Goal: Task Accomplishment & Management: Complete application form

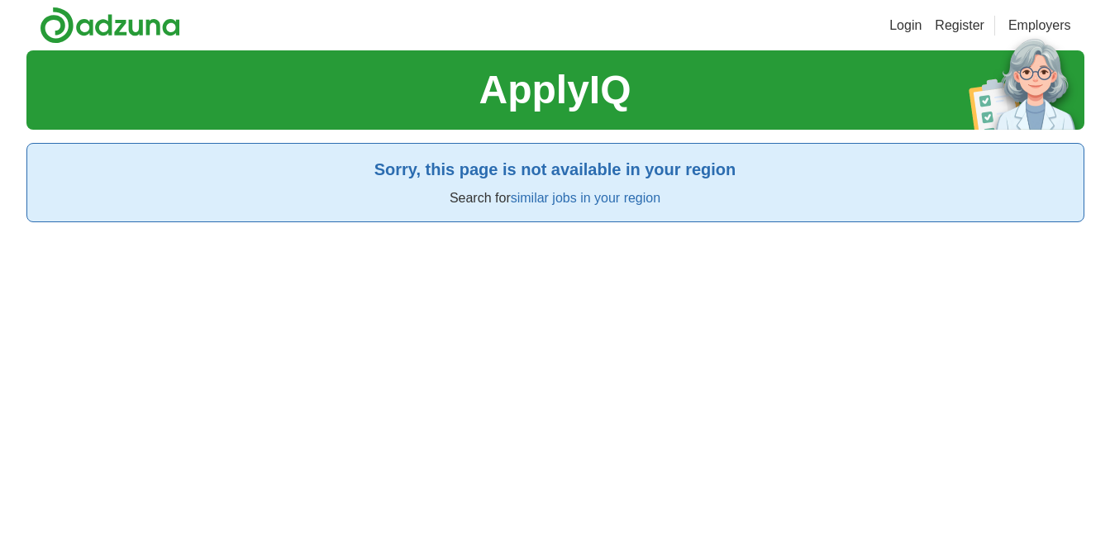
click at [945, 22] on link "Register" at bounding box center [960, 26] width 50 height 20
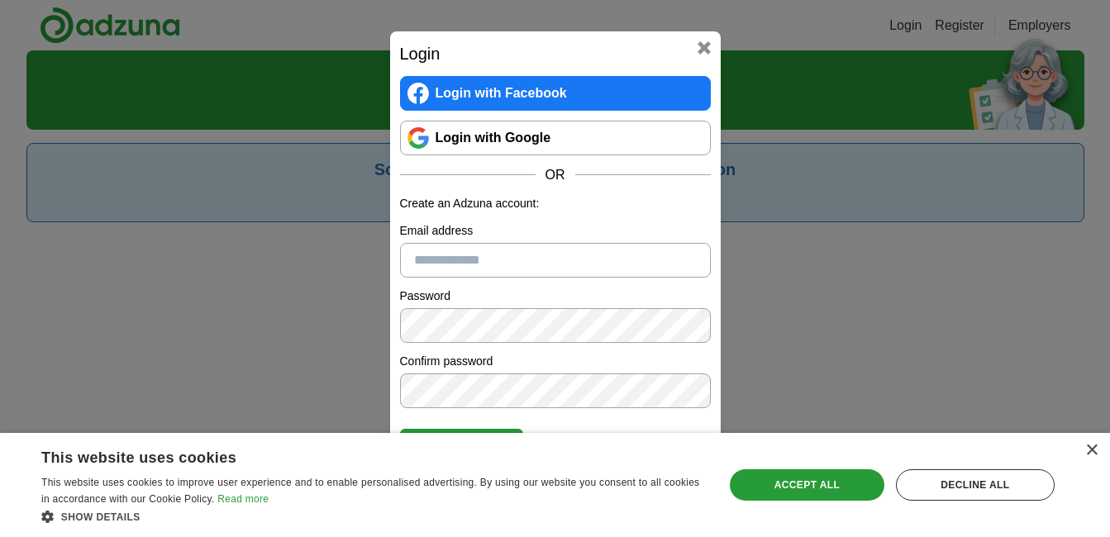
click at [461, 247] on input "Email address" at bounding box center [555, 260] width 311 height 35
type input "**********"
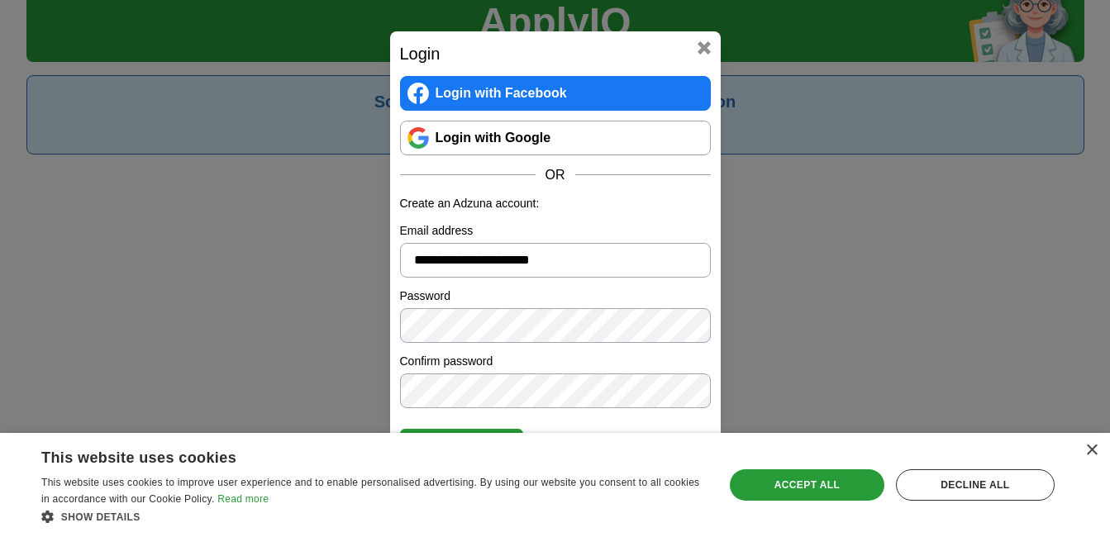
scroll to position [217, 0]
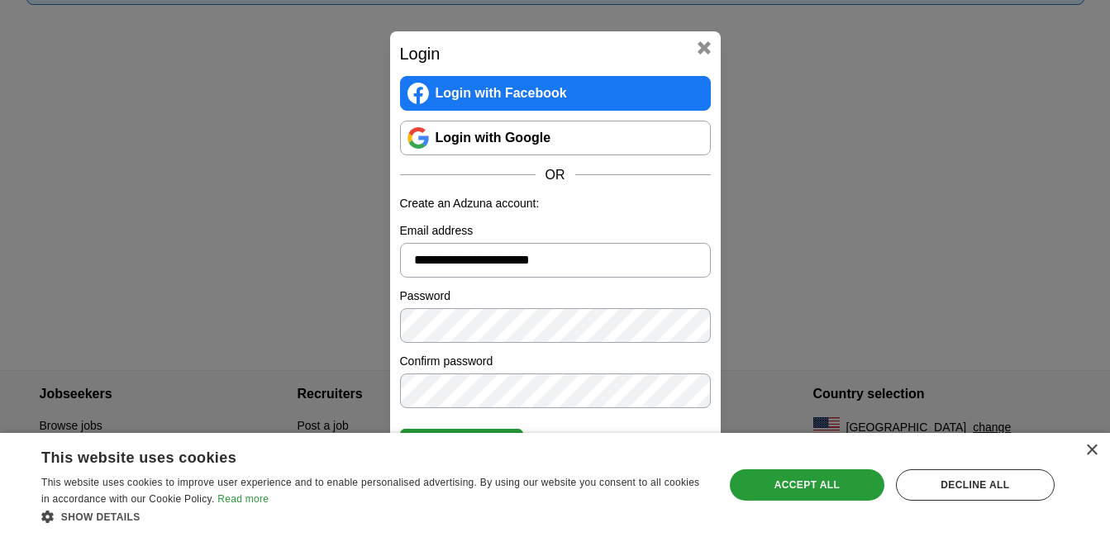
click at [617, 421] on div "Create account Have an account? Login now Forgot password?" at bounding box center [555, 440] width 311 height 45
click at [559, 41] on h2 "Login" at bounding box center [555, 53] width 311 height 25
drag, startPoint x: 497, startPoint y: 43, endPoint x: 459, endPoint y: 30, distance: 40.2
click at [496, 43] on h2 "Login" at bounding box center [555, 53] width 311 height 25
click at [737, 487] on div "Accept all" at bounding box center [807, 484] width 155 height 31
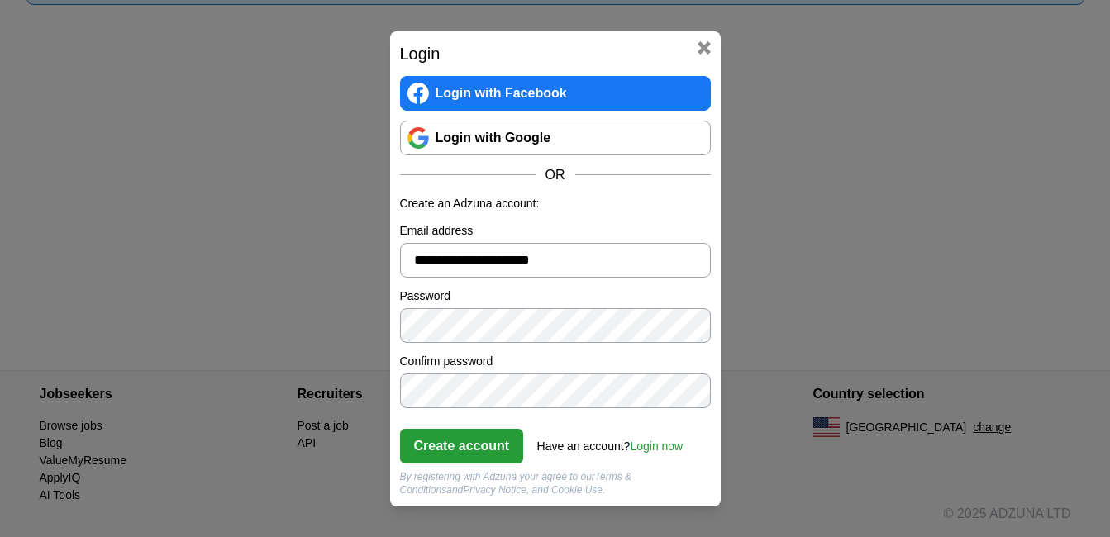
click at [812, 77] on div "**********" at bounding box center [555, 268] width 1110 height 537
click at [233, 239] on div "**********" at bounding box center [555, 268] width 1110 height 537
click at [434, 451] on button "Create account" at bounding box center [462, 446] width 124 height 35
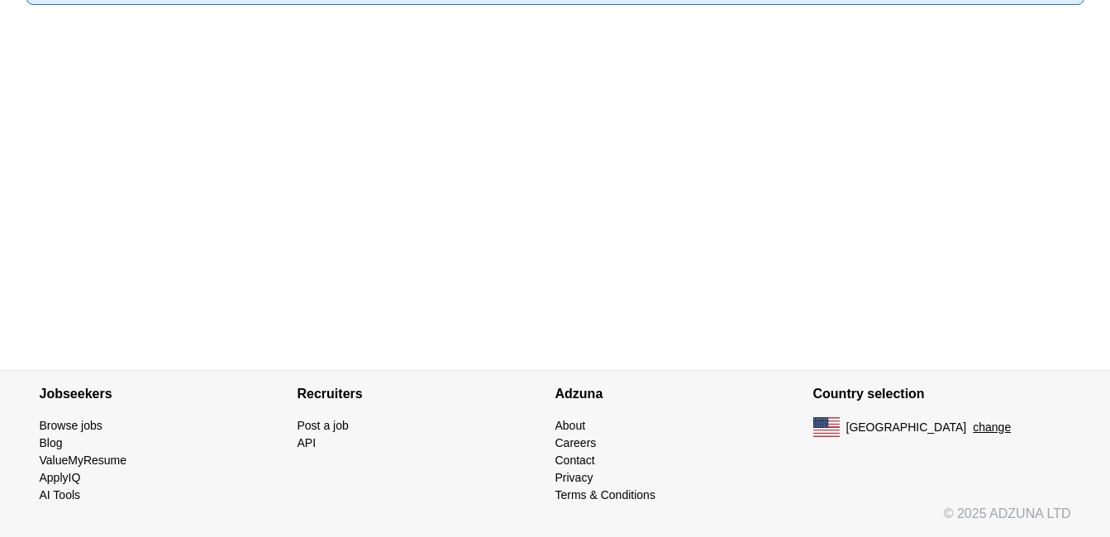
drag, startPoint x: 1045, startPoint y: 259, endPoint x: 345, endPoint y: 156, distance: 706.6
click at [345, 158] on div "ApplyIQ Sorry, this page is not available in your region Search for similar job…" at bounding box center [555, 101] width 1058 height 537
click at [56, 488] on li "AI Tools" at bounding box center [169, 495] width 258 height 17
click at [57, 495] on link "AI Tools" at bounding box center [60, 494] width 41 height 13
